Goal: Register for event/course

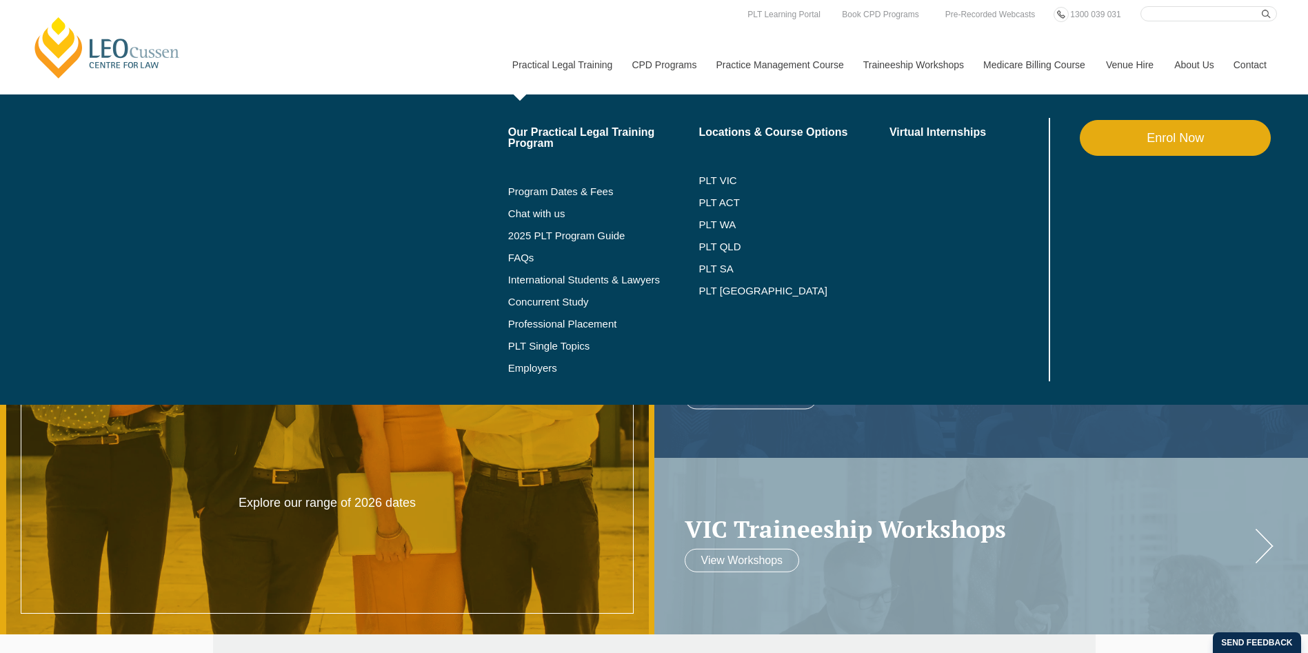
click at [1124, 143] on link "Enrol Now" at bounding box center [1174, 138] width 191 height 36
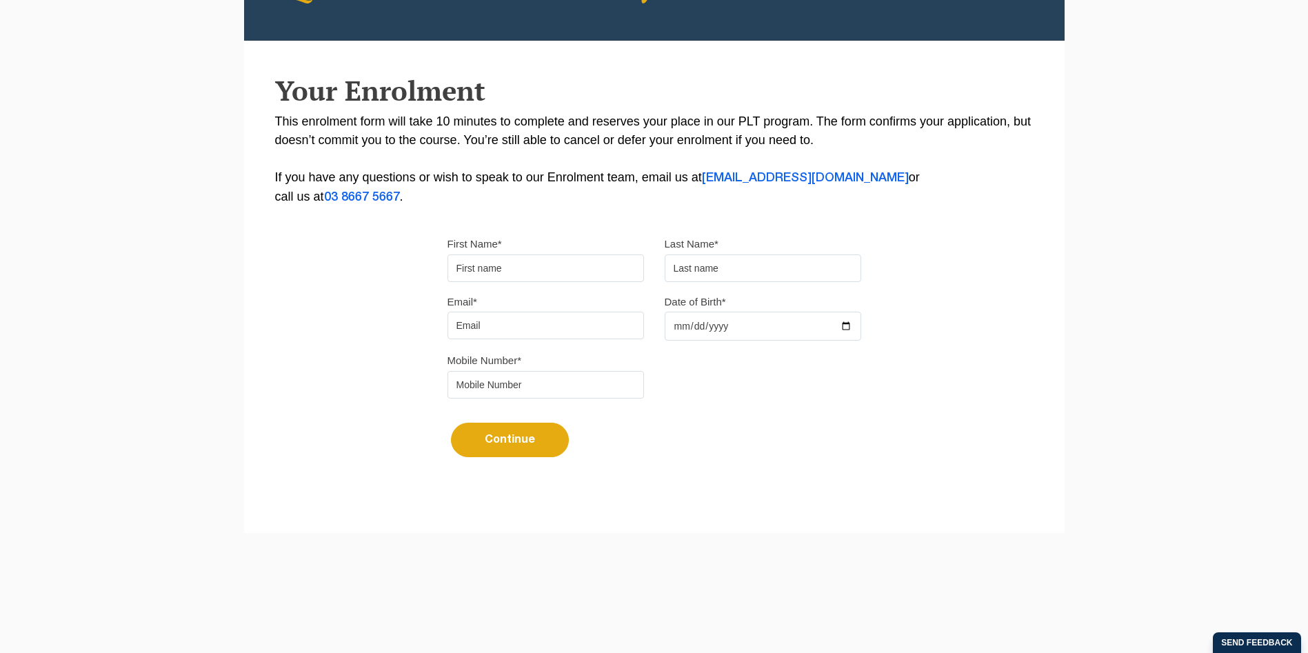
scroll to position [239, 0]
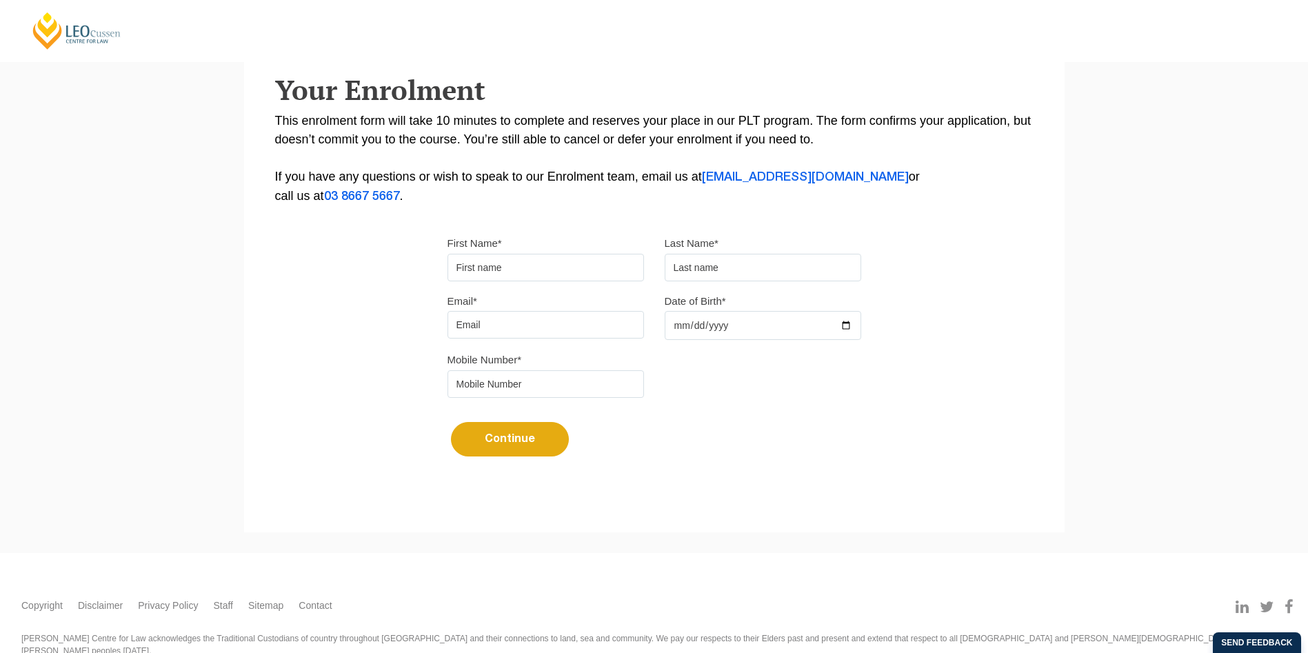
click at [528, 276] on input "First Name*" at bounding box center [545, 268] width 196 height 28
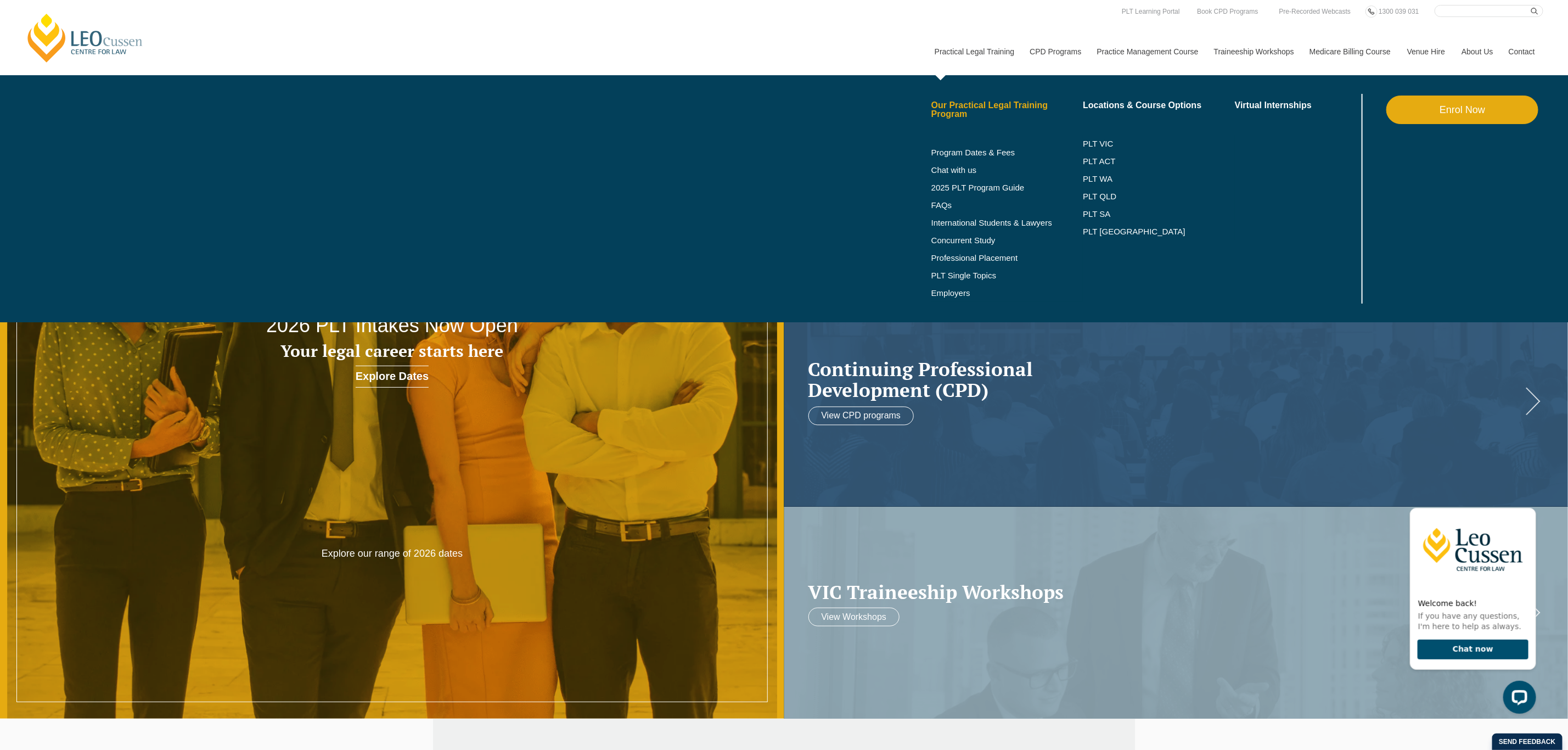
click at [962, 101] on link "Our Practical Legal Training Program" at bounding box center [1007, 110] width 152 height 18
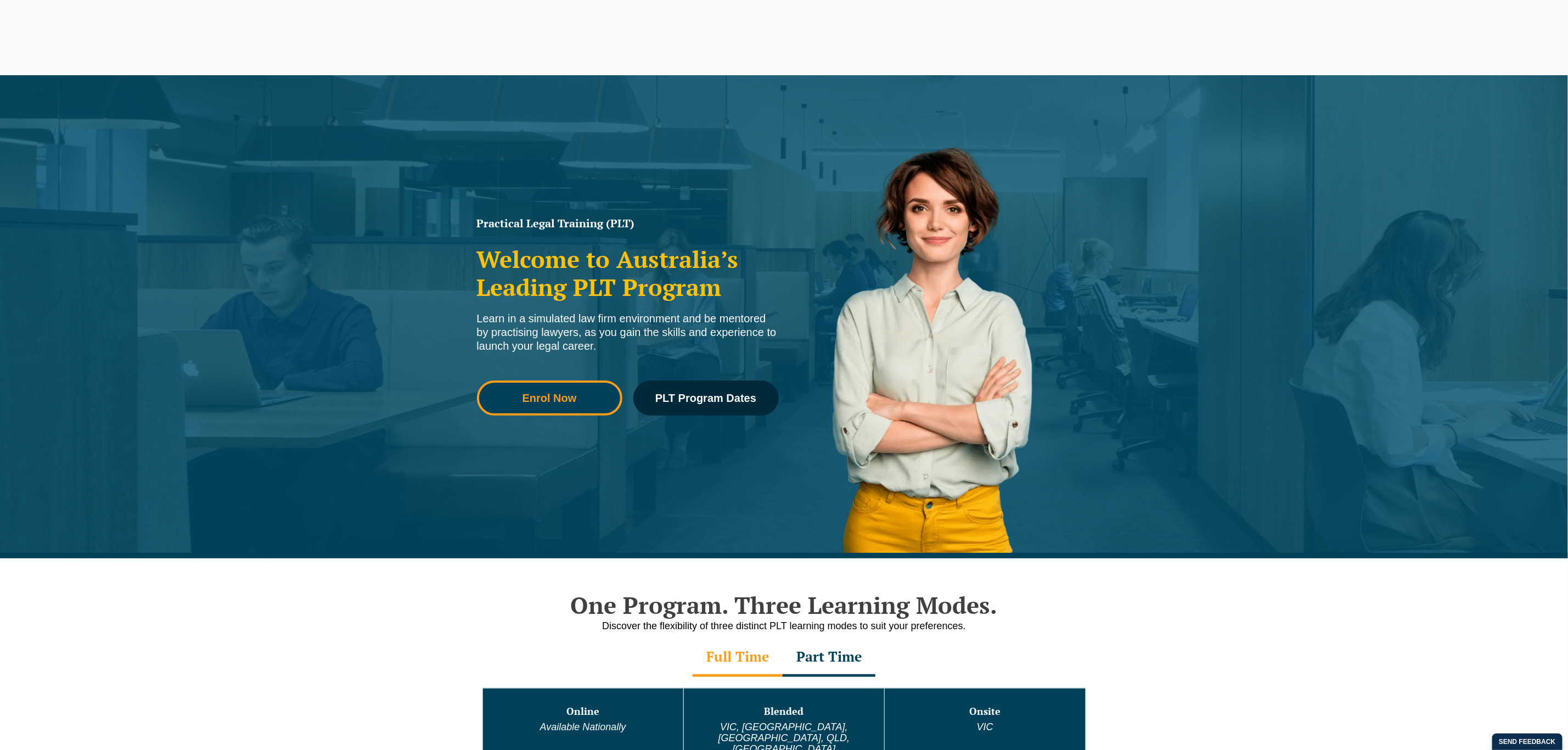
click at [531, 397] on span "Enrol Now" at bounding box center [549, 398] width 54 height 11
